Goal: Task Accomplishment & Management: Manage account settings

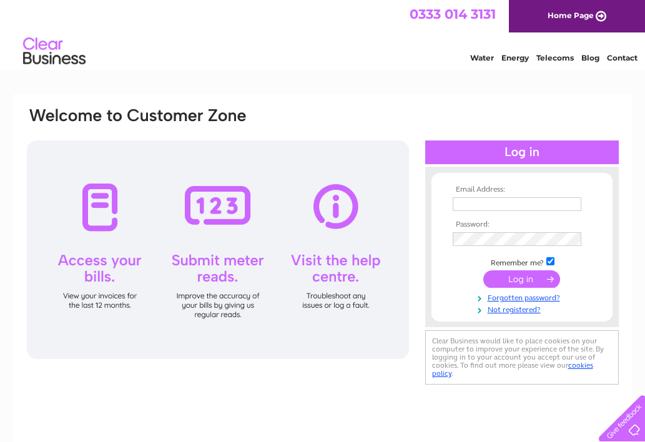
type input "accs@freshopps.co.uk"
click at [526, 278] on input "submit" at bounding box center [521, 278] width 77 height 17
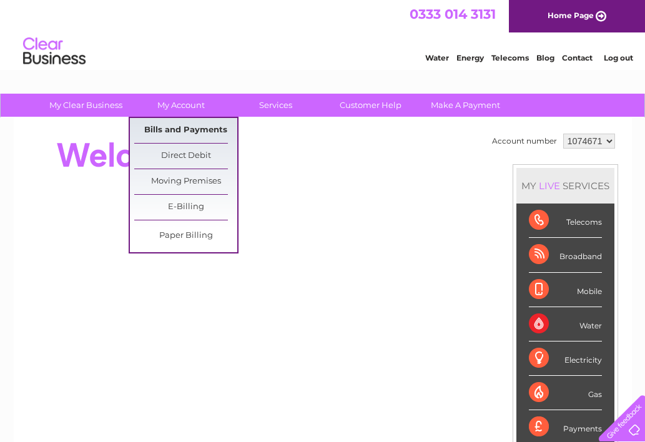
click at [187, 127] on link "Bills and Payments" at bounding box center [185, 130] width 103 height 25
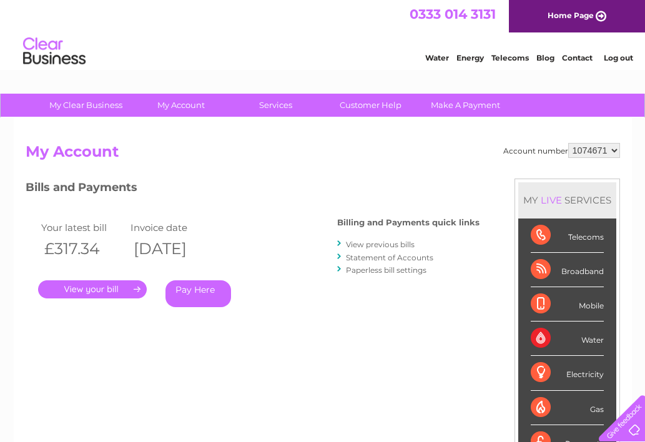
click at [102, 283] on link "." at bounding box center [92, 289] width 109 height 18
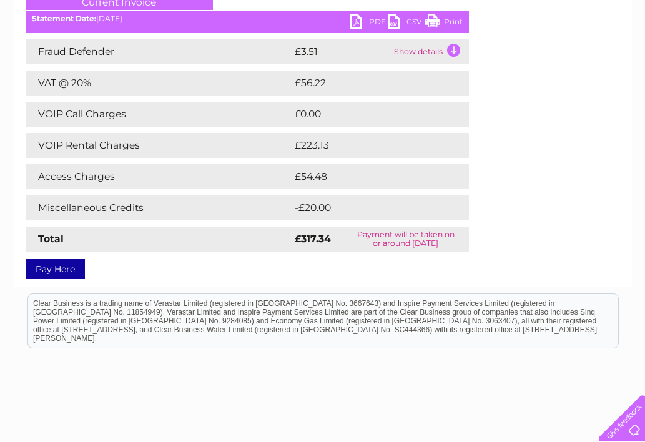
scroll to position [125, 0]
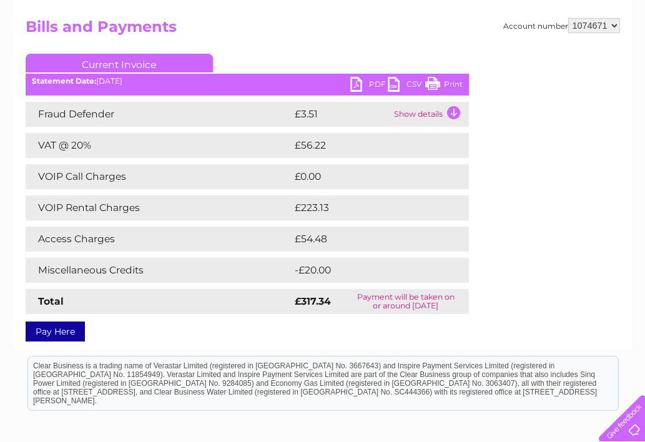
click at [373, 84] on link "PDF" at bounding box center [368, 86] width 37 height 18
